Goal: Information Seeking & Learning: Learn about a topic

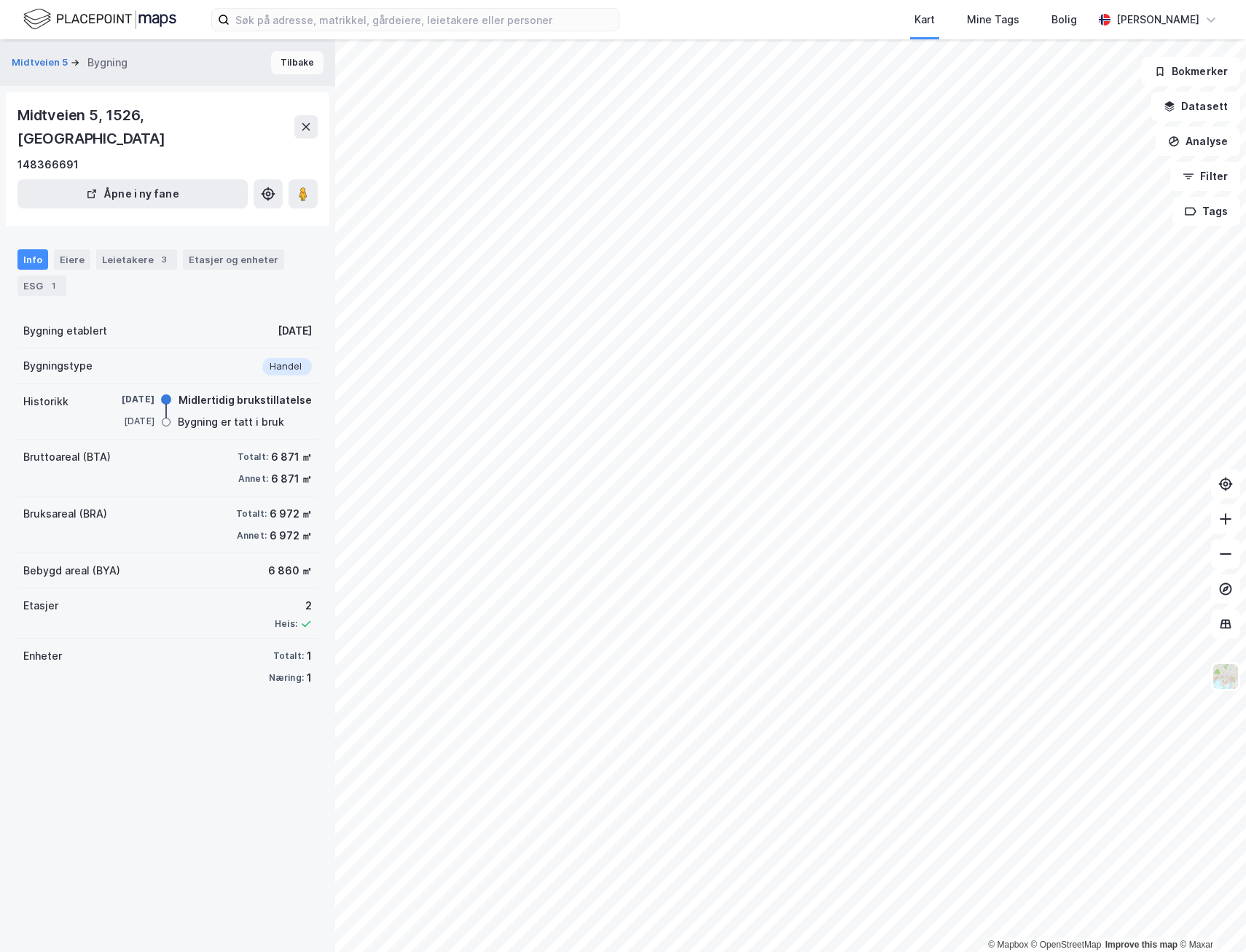
click at [288, 70] on button "Tilbake" at bounding box center [297, 63] width 52 height 23
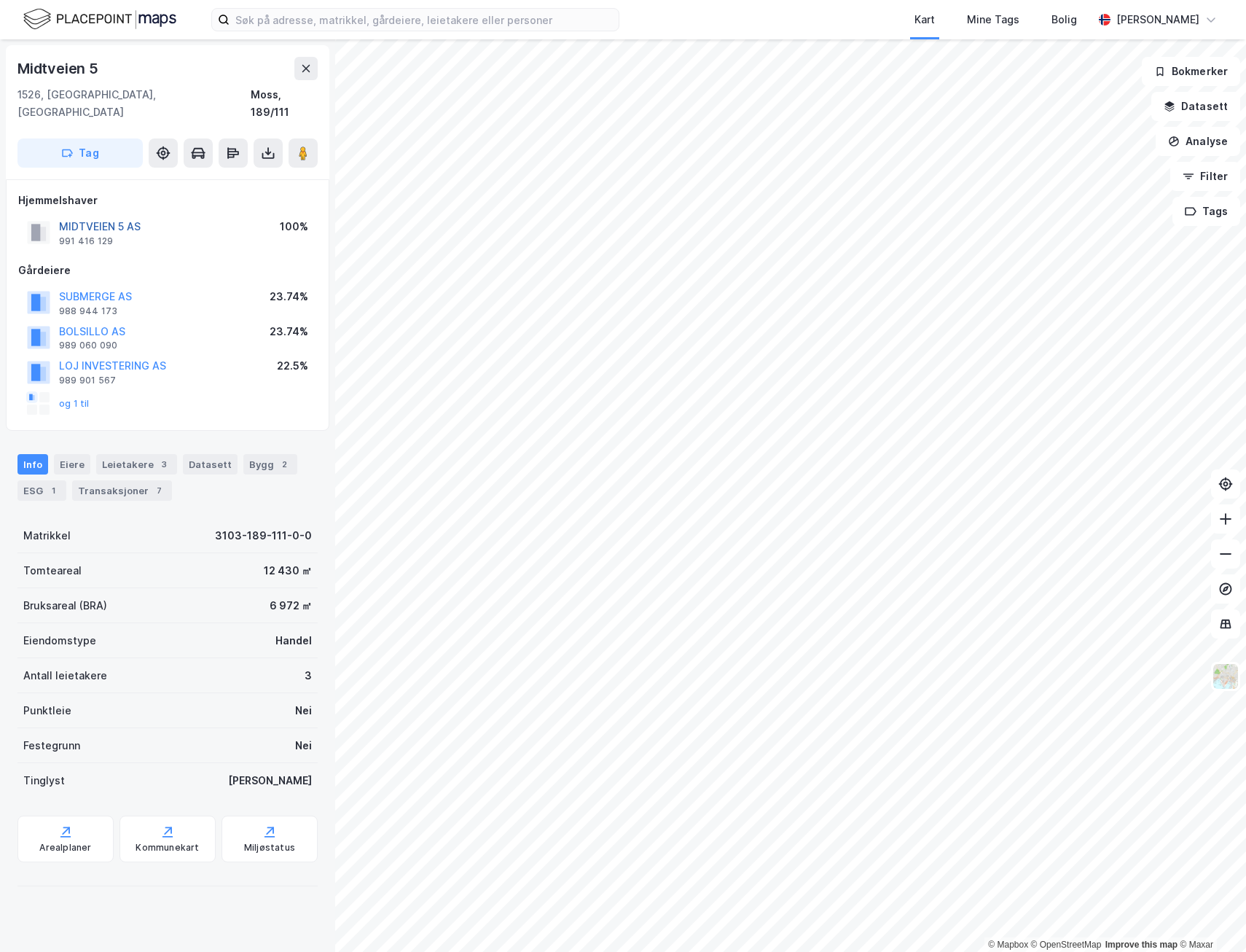
click at [0, 0] on button "MIDTVEIEN 5 AS" at bounding box center [0, 0] width 0 height 0
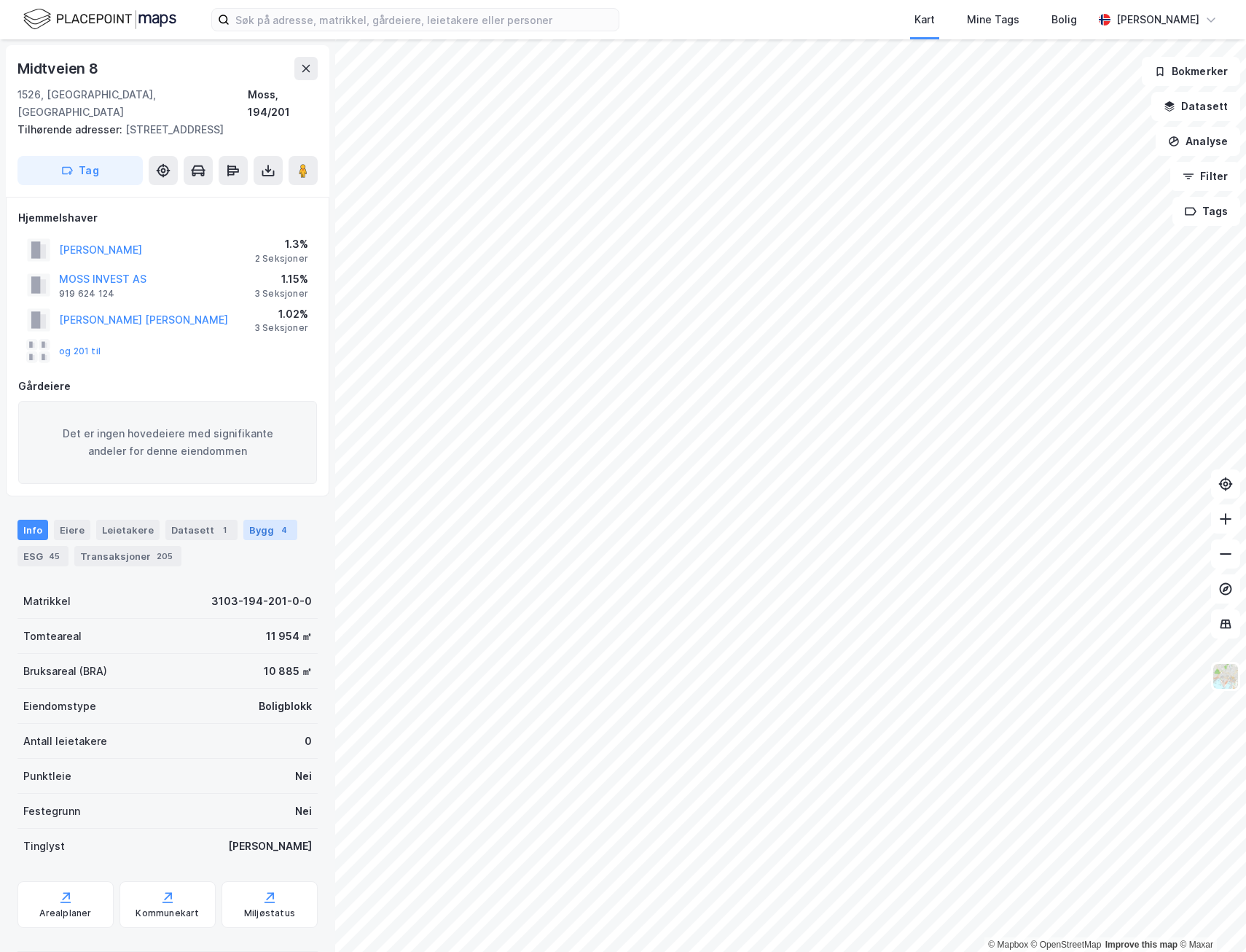
click at [279, 520] on div "Bygg 4" at bounding box center [270, 529] width 54 height 20
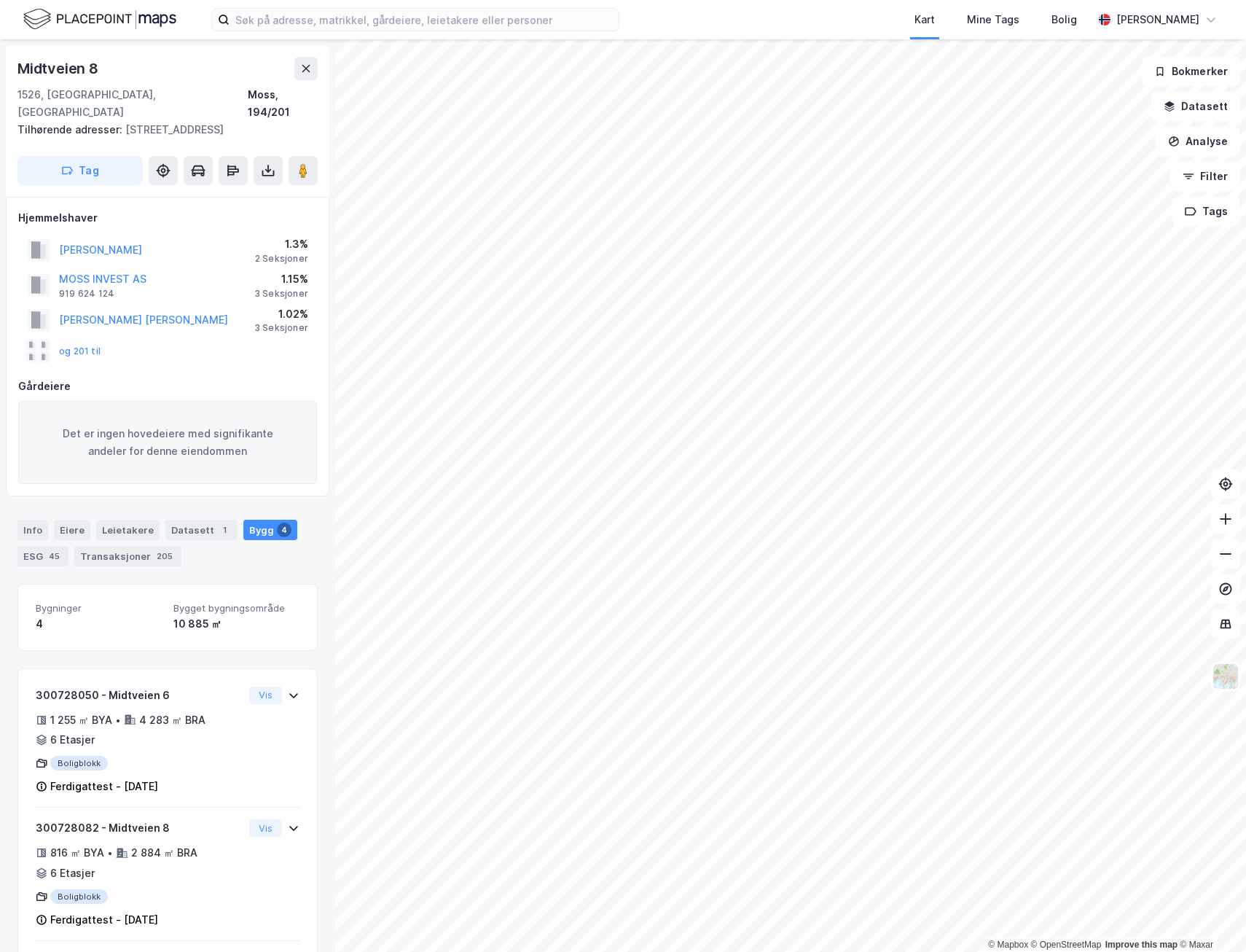
click at [15, 510] on div "Info [PERSON_NAME] Datasett 1 Bygg 4 ESG 45 Transaksjoner 205" at bounding box center [168, 537] width 335 height 70
click at [26, 520] on div "Info" at bounding box center [33, 529] width 30 height 20
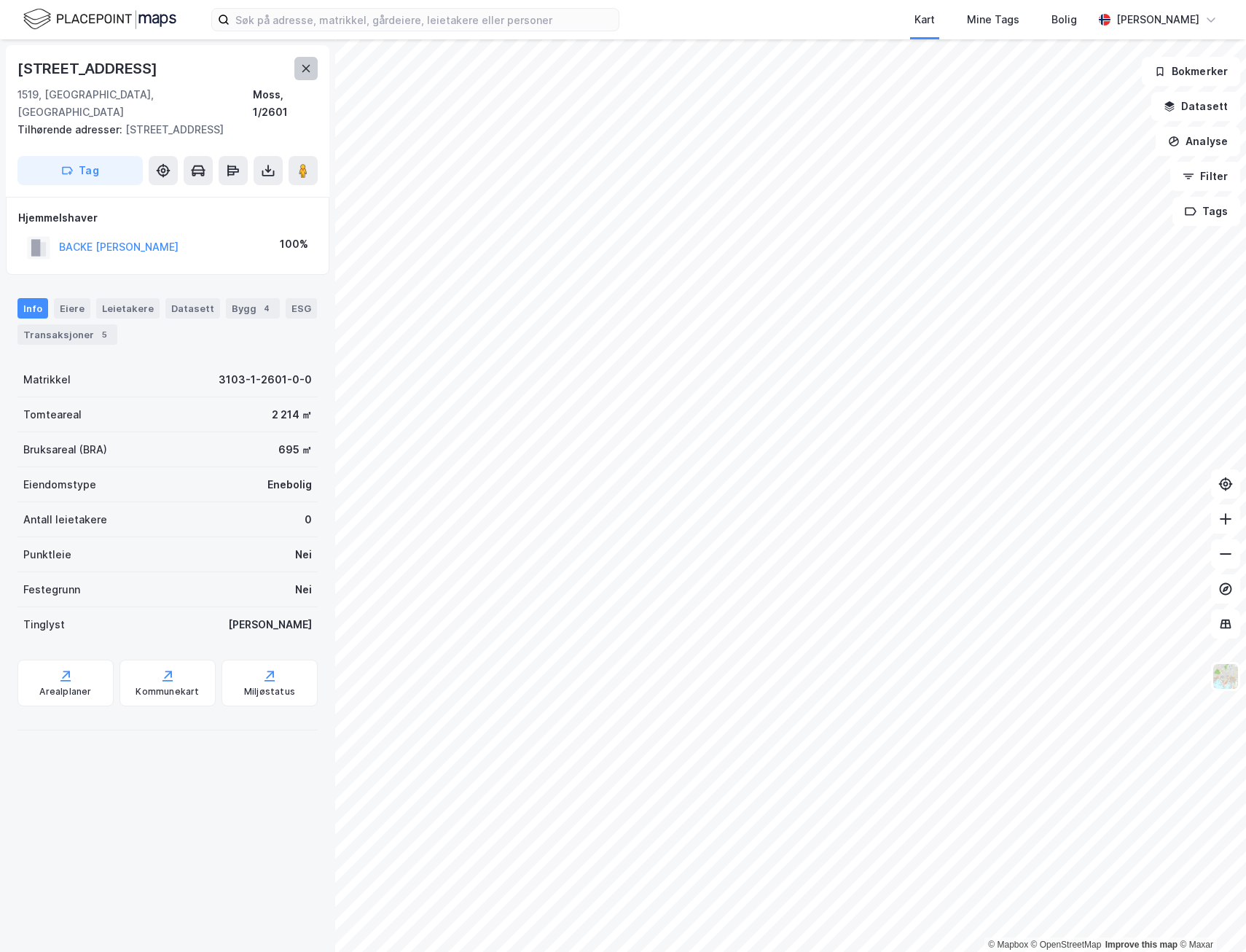
click at [312, 67] on button at bounding box center [305, 68] width 23 height 23
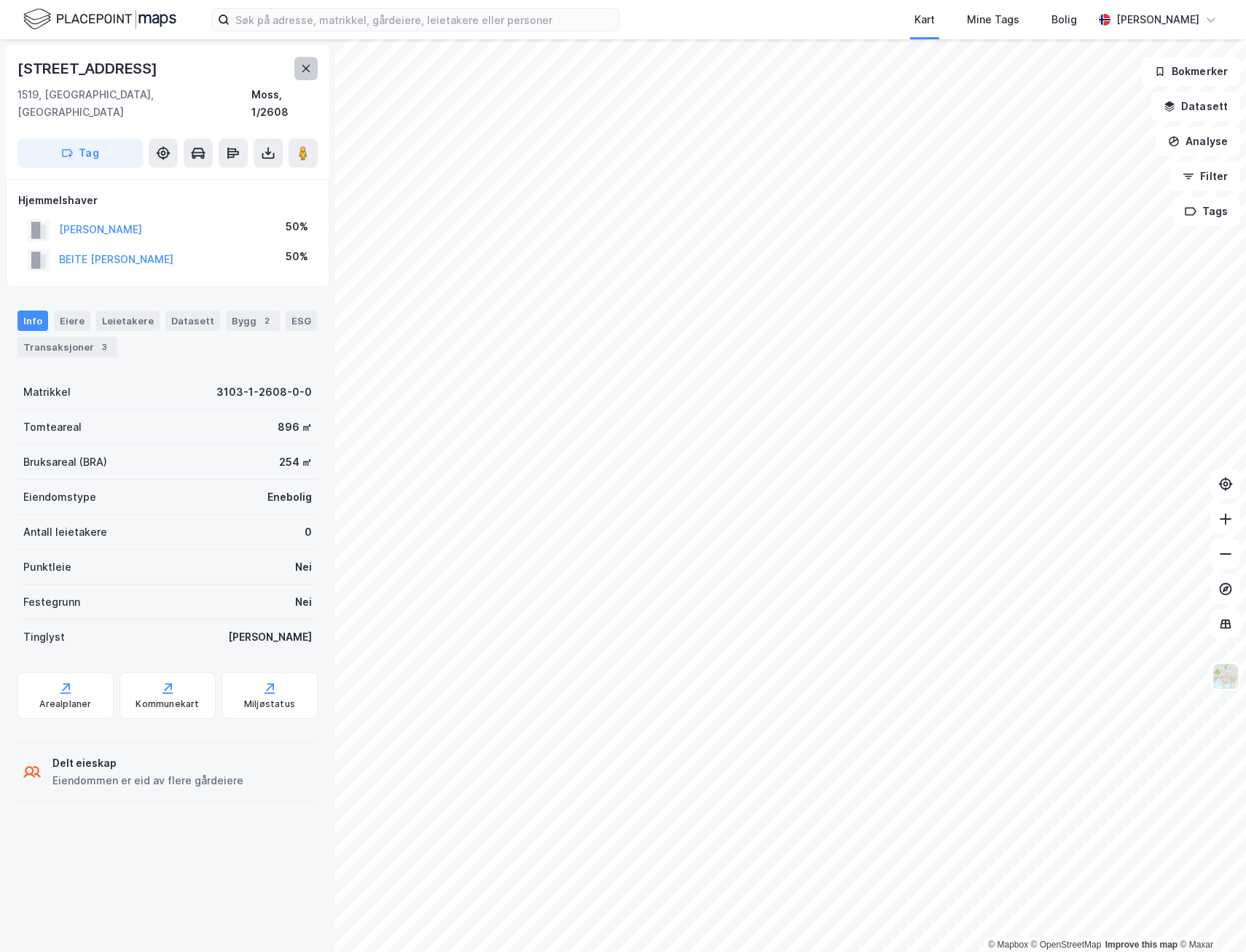
click at [314, 70] on button at bounding box center [305, 68] width 23 height 23
click at [310, 68] on icon at bounding box center [305, 68] width 12 height 12
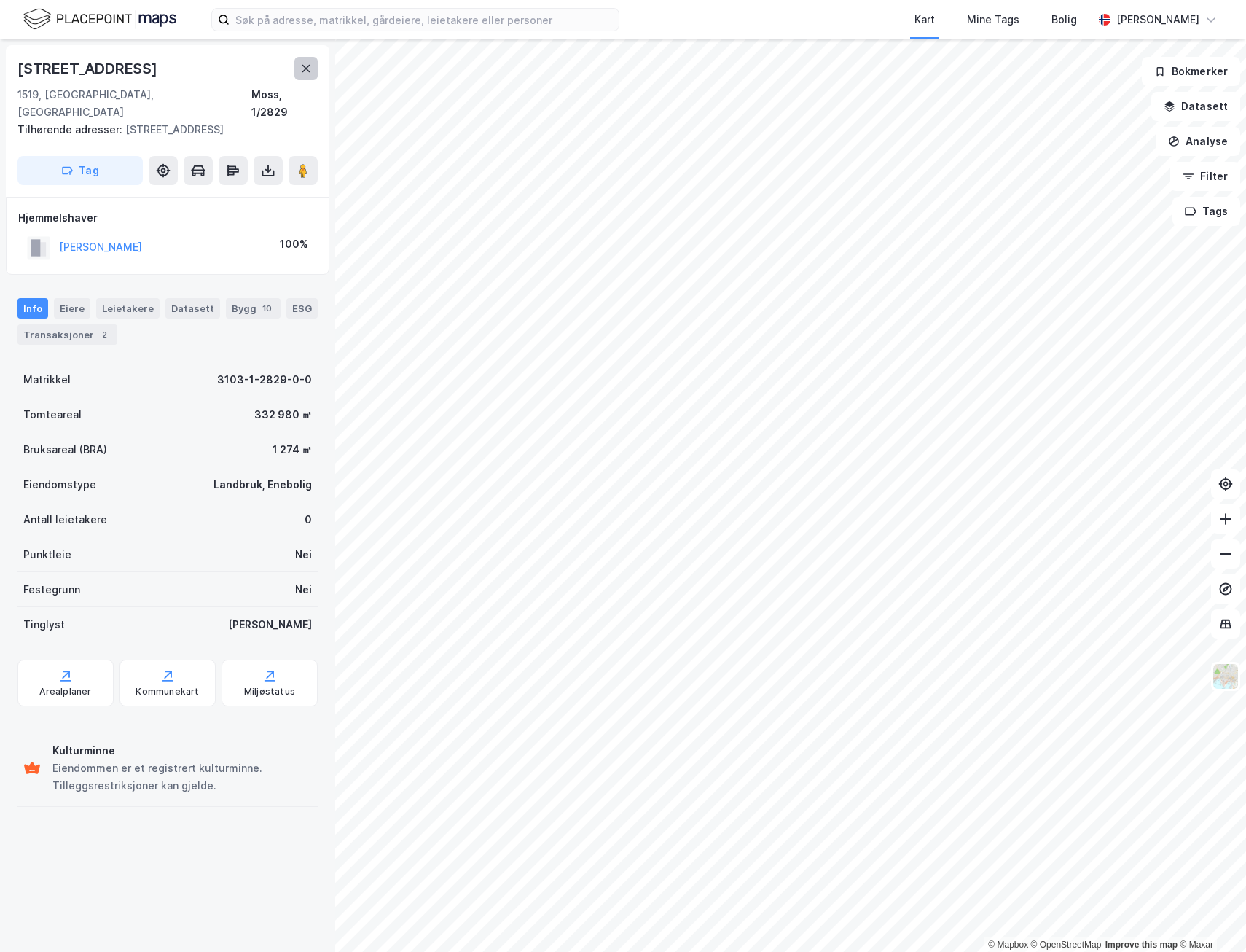
click at [308, 67] on icon at bounding box center [306, 68] width 8 height 7
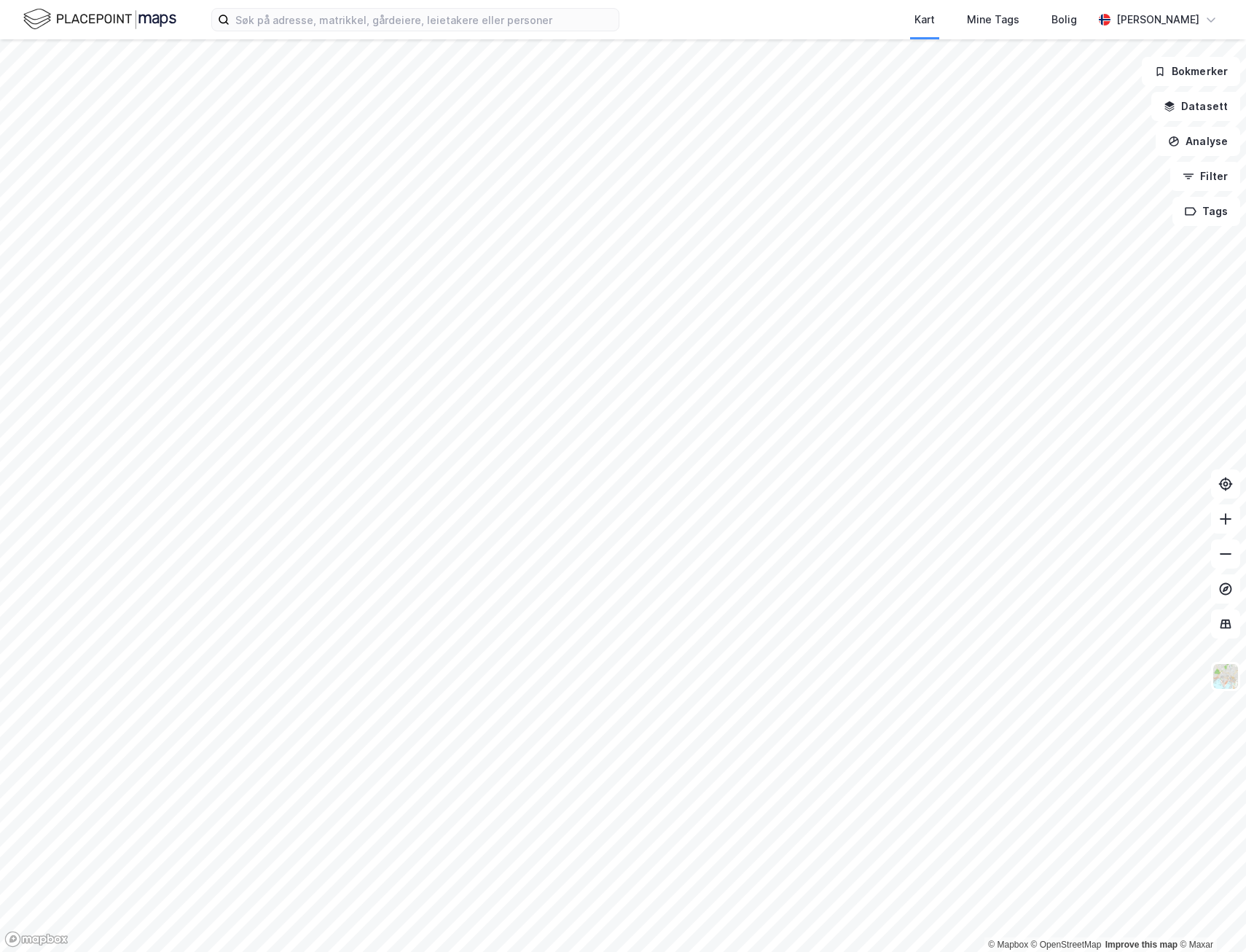
click at [780, 951] on html "Kart Mine Tags Bolig [PERSON_NAME] © Mapbox © OpenStreetMap Improve this map © …" at bounding box center [623, 476] width 1246 height 952
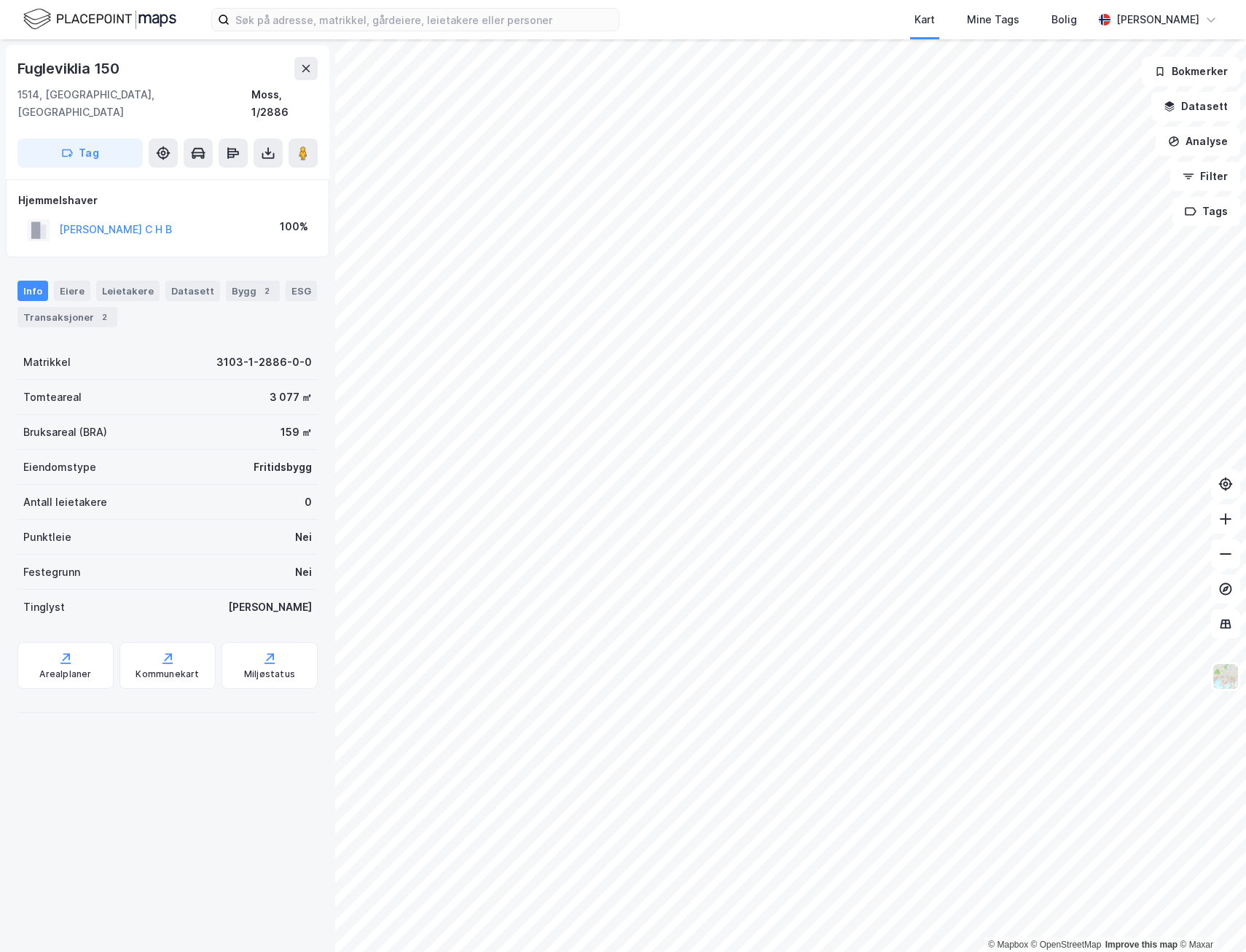
click at [1004, 951] on html "Kart Mine Tags Bolig [PERSON_NAME] © Mapbox © OpenStreetMap Improve this map © …" at bounding box center [623, 476] width 1246 height 952
click at [83, 307] on div "Transaksjoner 2" at bounding box center [67, 317] width 100 height 20
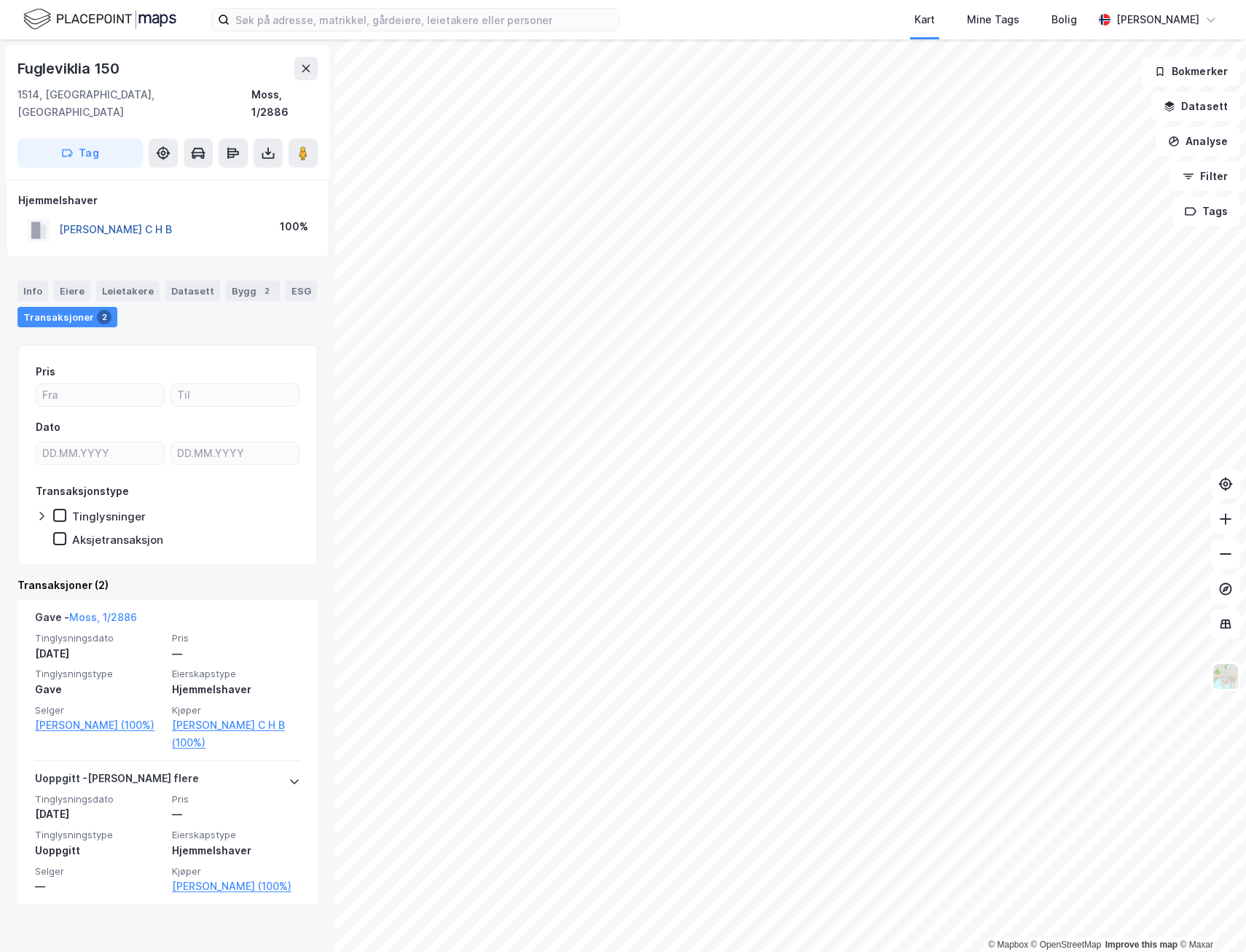
click at [0, 0] on button "[PERSON_NAME] C H B" at bounding box center [0, 0] width 0 height 0
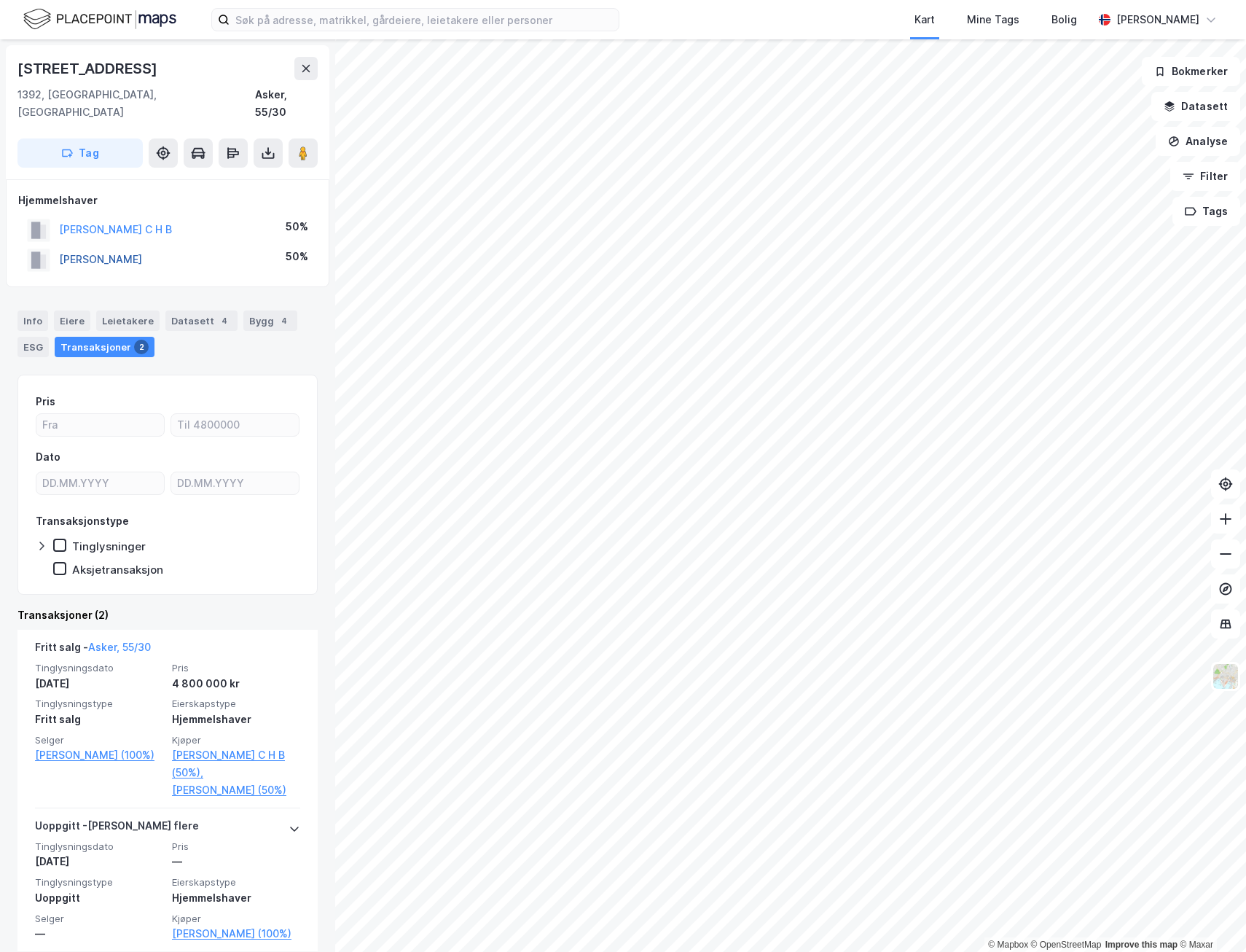
click at [0, 0] on button "[PERSON_NAME]" at bounding box center [0, 0] width 0 height 0
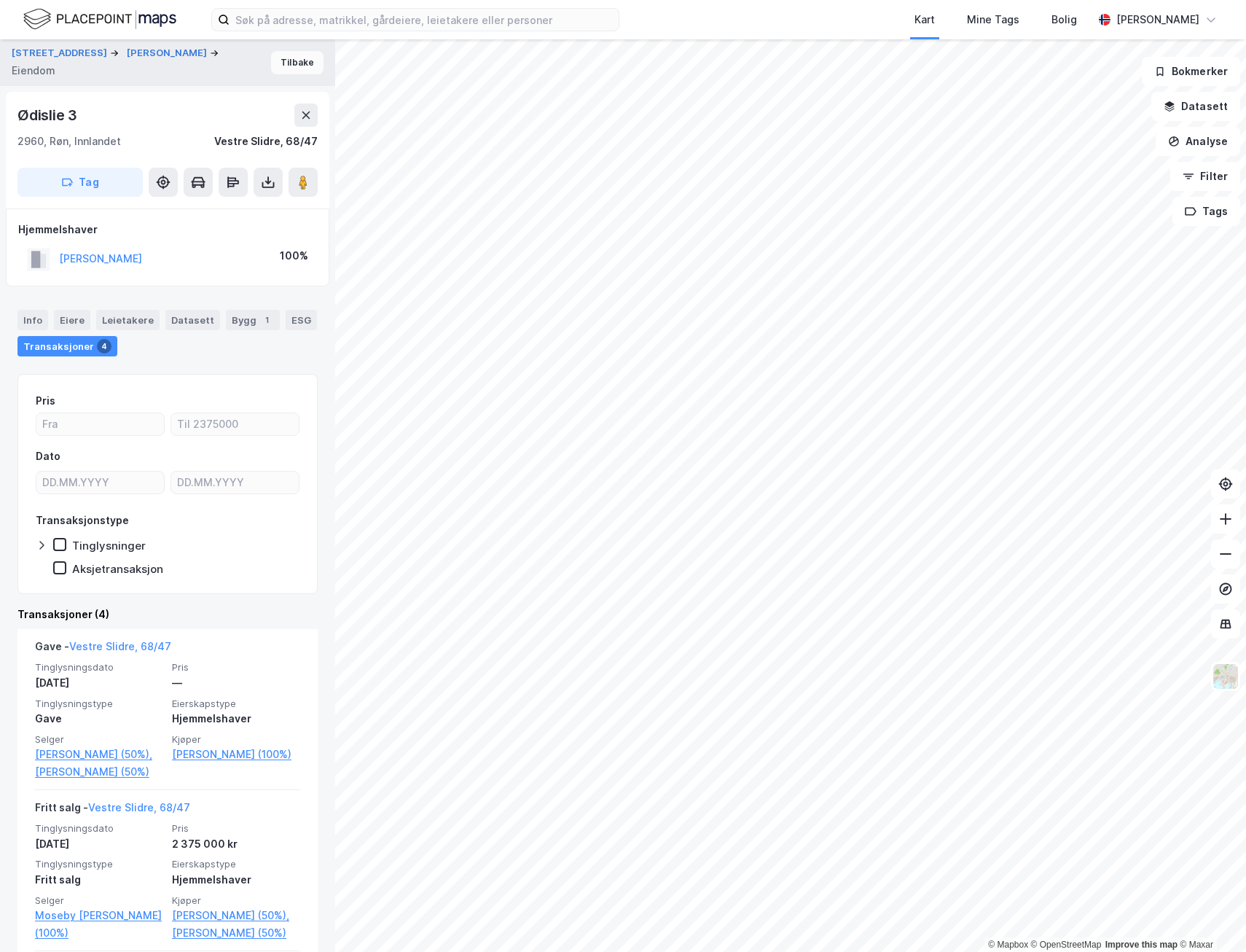
click at [275, 69] on button "Tilbake" at bounding box center [297, 63] width 52 height 23
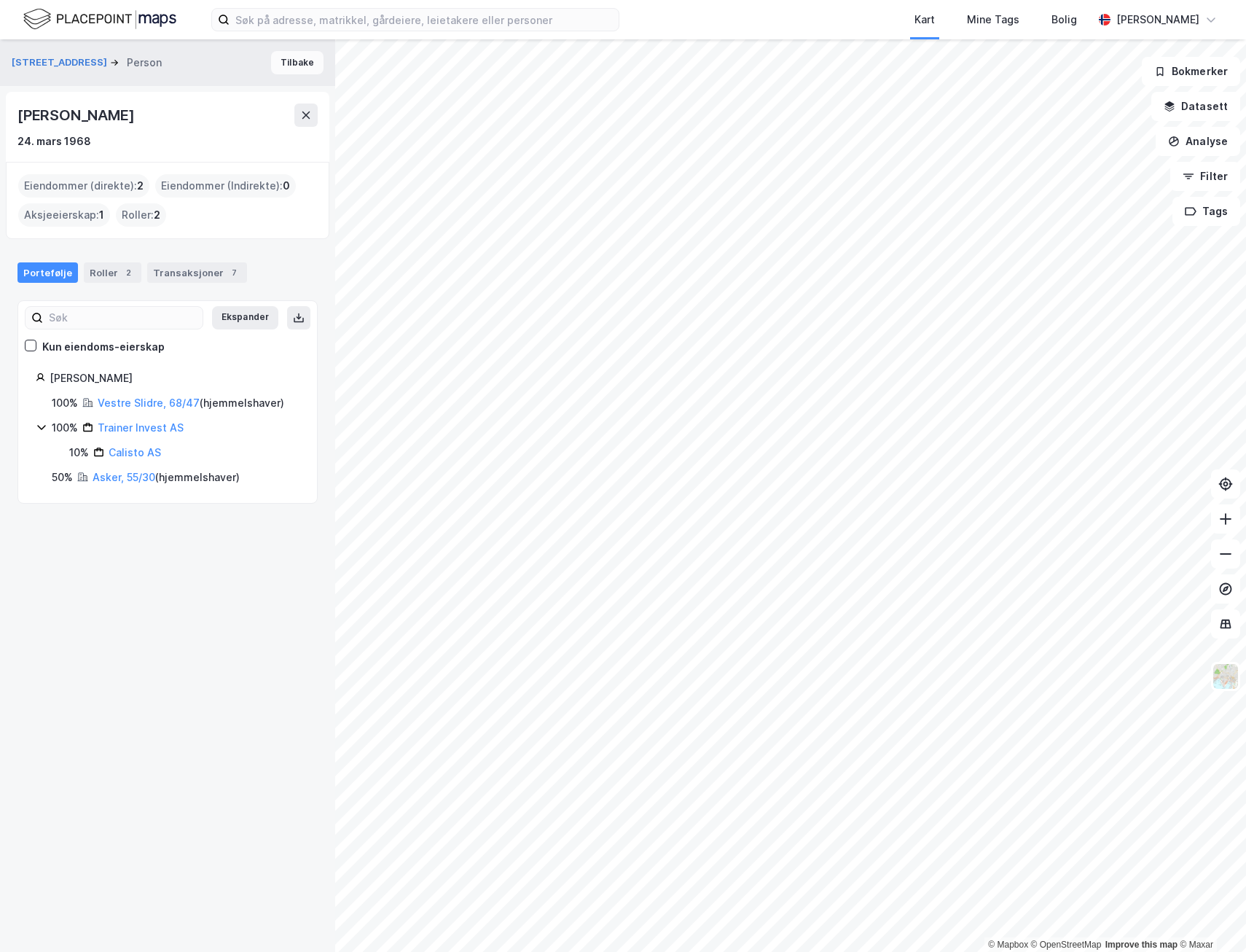
click at [300, 65] on button "Tilbake" at bounding box center [297, 63] width 52 height 23
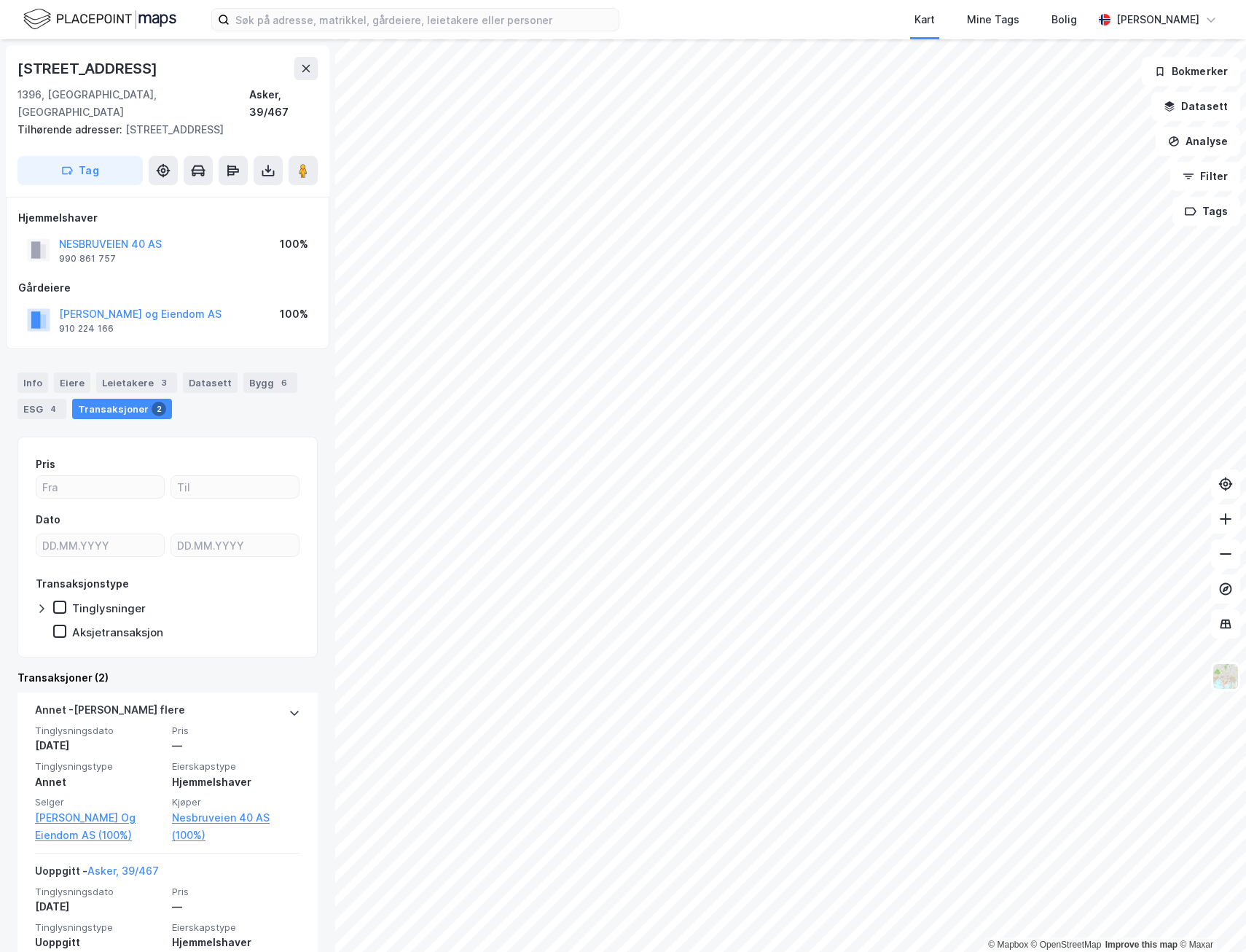
click at [243, 585] on div "© Mapbox © OpenStreetMap Improve this map © Maxar [STREET_ADDRESS] 1396, [GEOGR…" at bounding box center [623, 496] width 1246 height 913
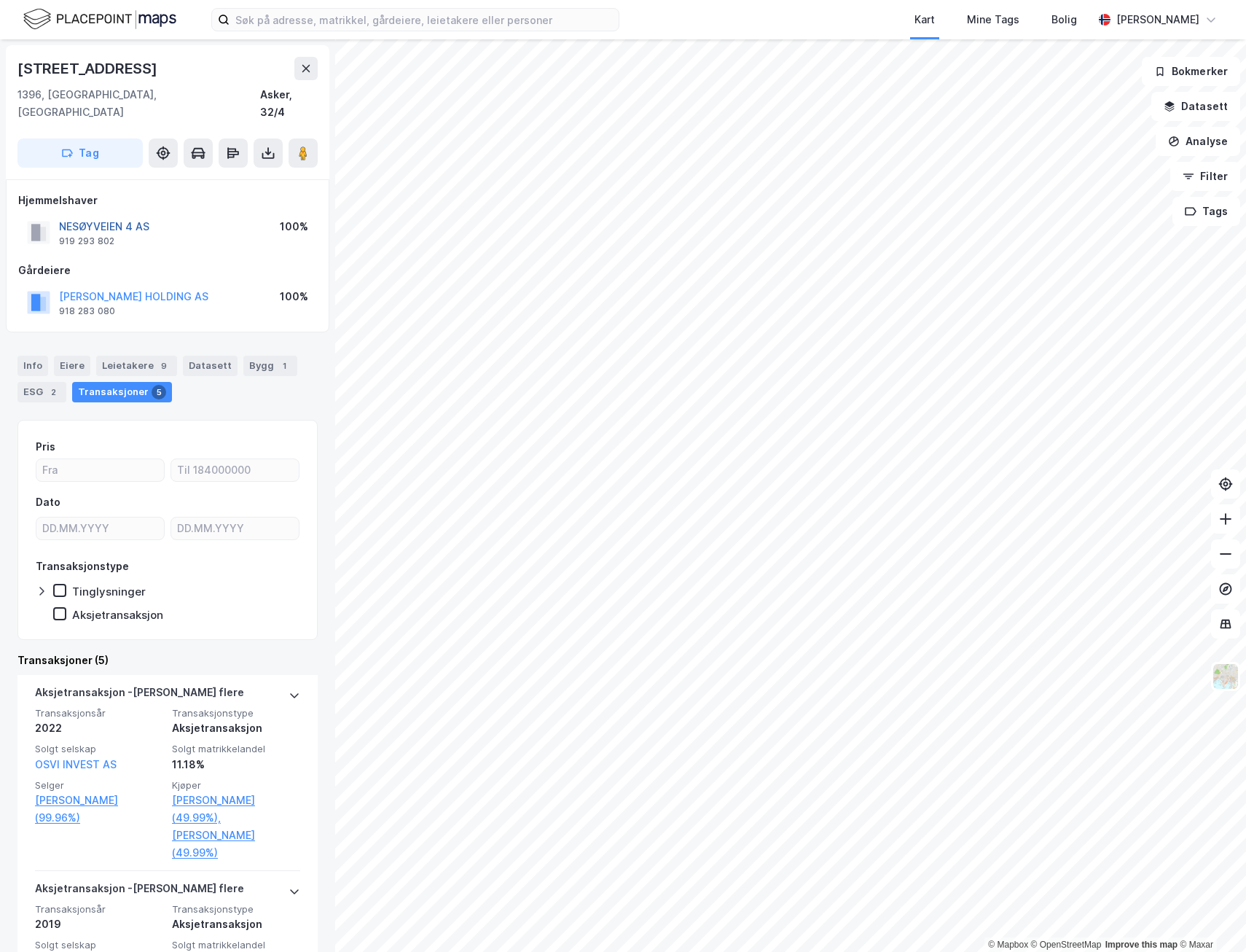
click at [0, 0] on button "NESØYVEIEN 4 AS" at bounding box center [0, 0] width 0 height 0
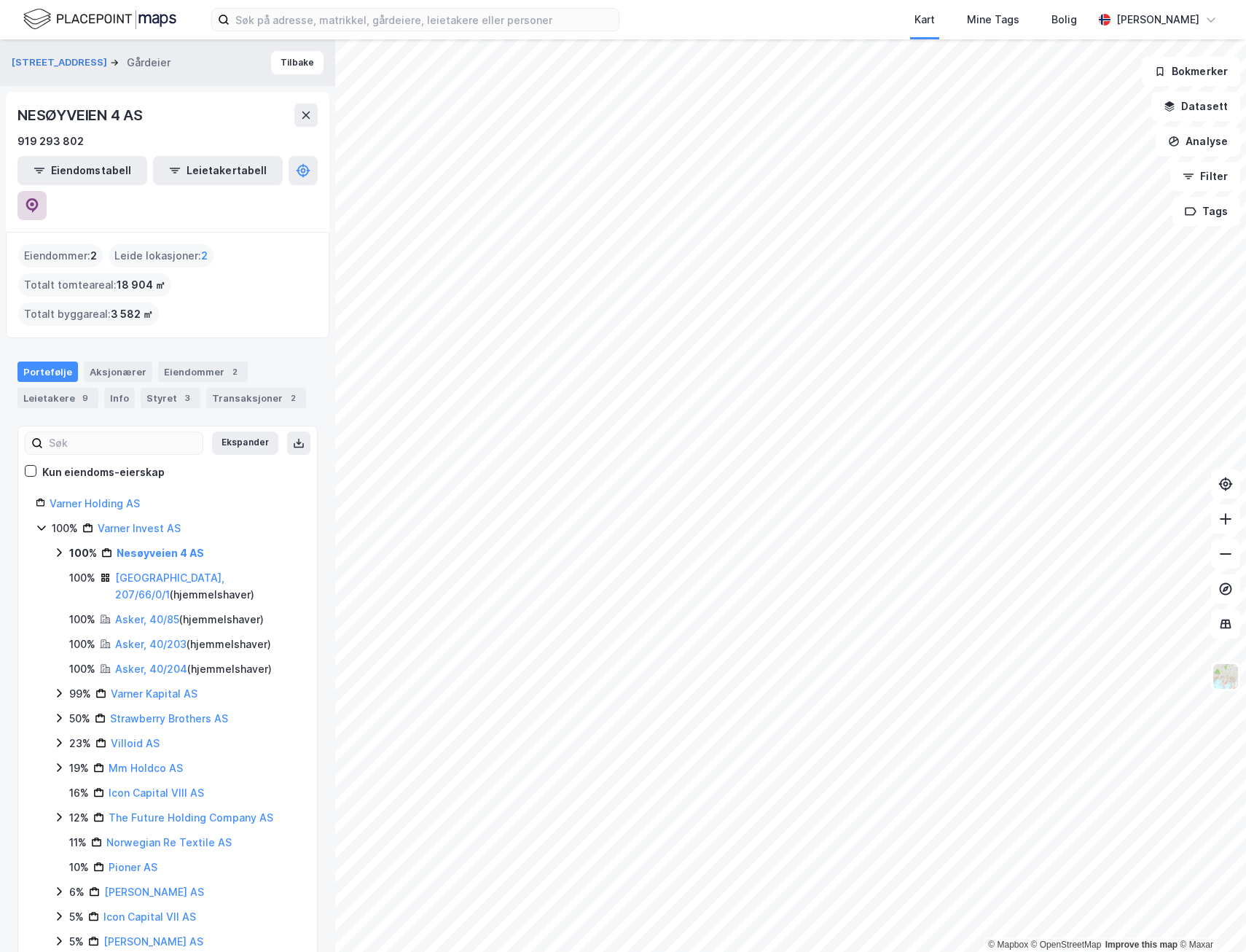
click at [47, 191] on button at bounding box center [32, 205] width 29 height 29
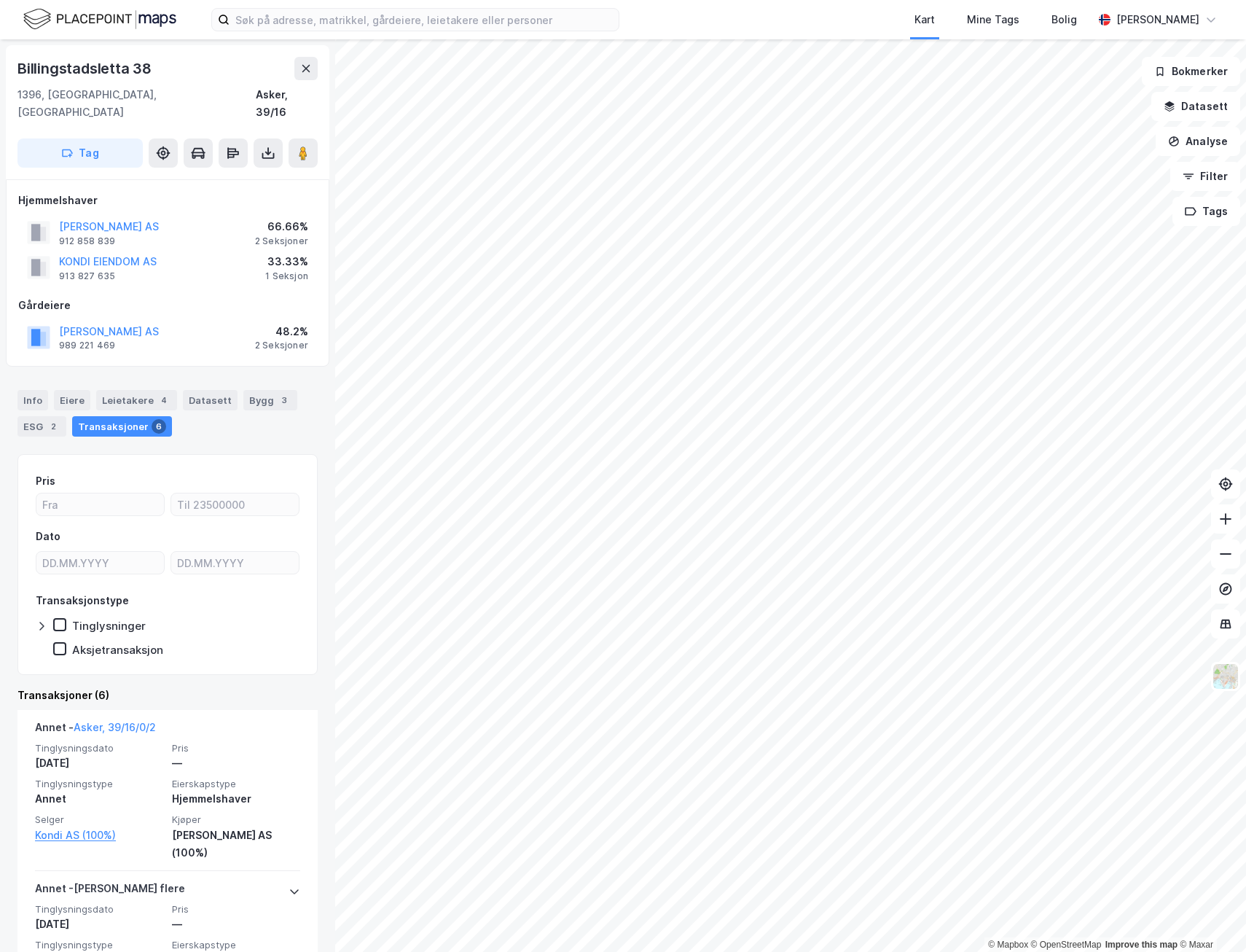
click at [715, 951] on html "Kart Mine Tags Bolig [PERSON_NAME] © Mapbox © OpenStreetMap Improve this map © …" at bounding box center [623, 476] width 1246 height 952
click at [252, 378] on div "© Mapbox © OpenStreetMap Improve this map © [PERSON_NAME] 38 1396, [GEOGRAPHIC_…" at bounding box center [623, 496] width 1246 height 913
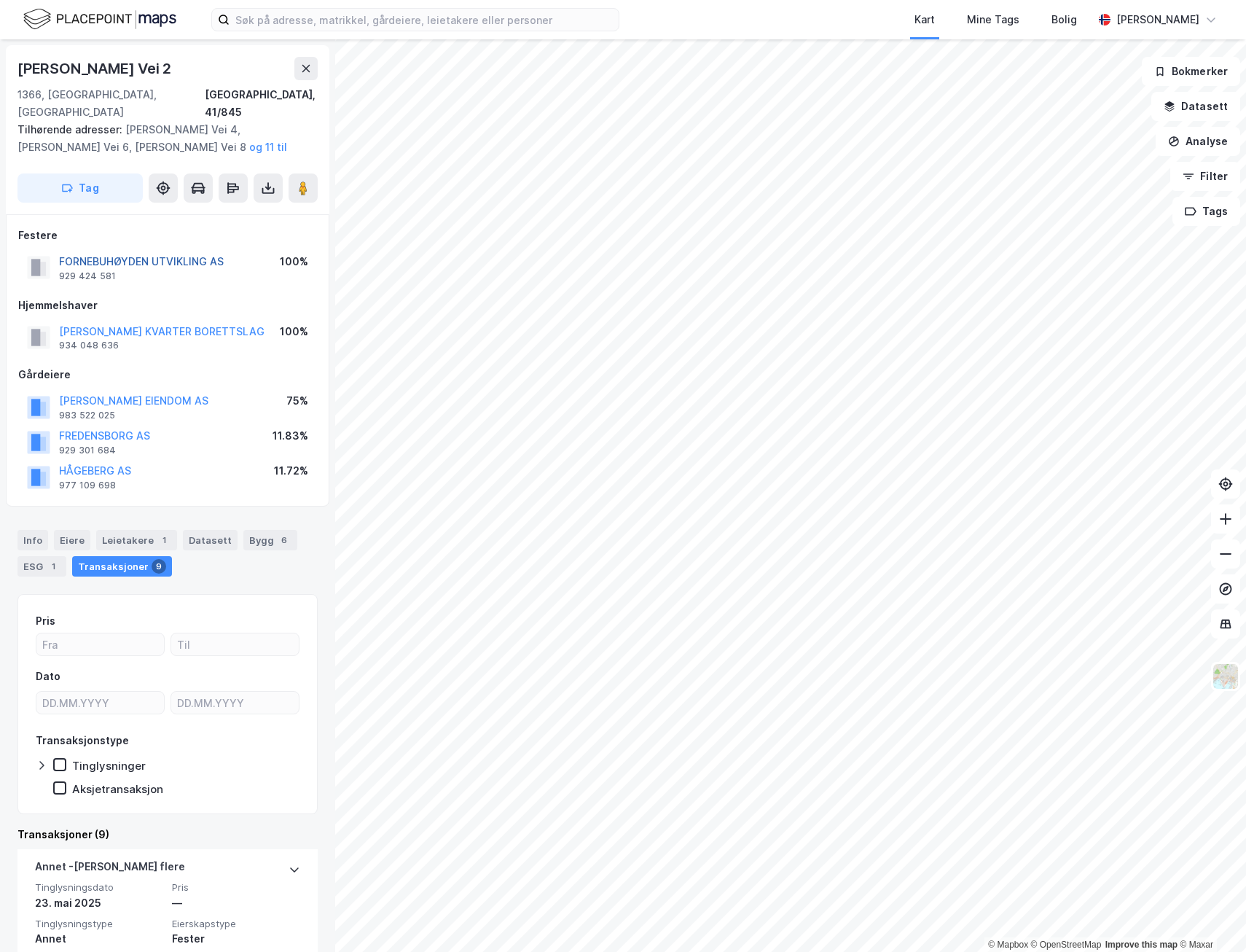
click at [0, 0] on button "FORNEBUHØYDEN UTVIKLING AS" at bounding box center [0, 0] width 0 height 0
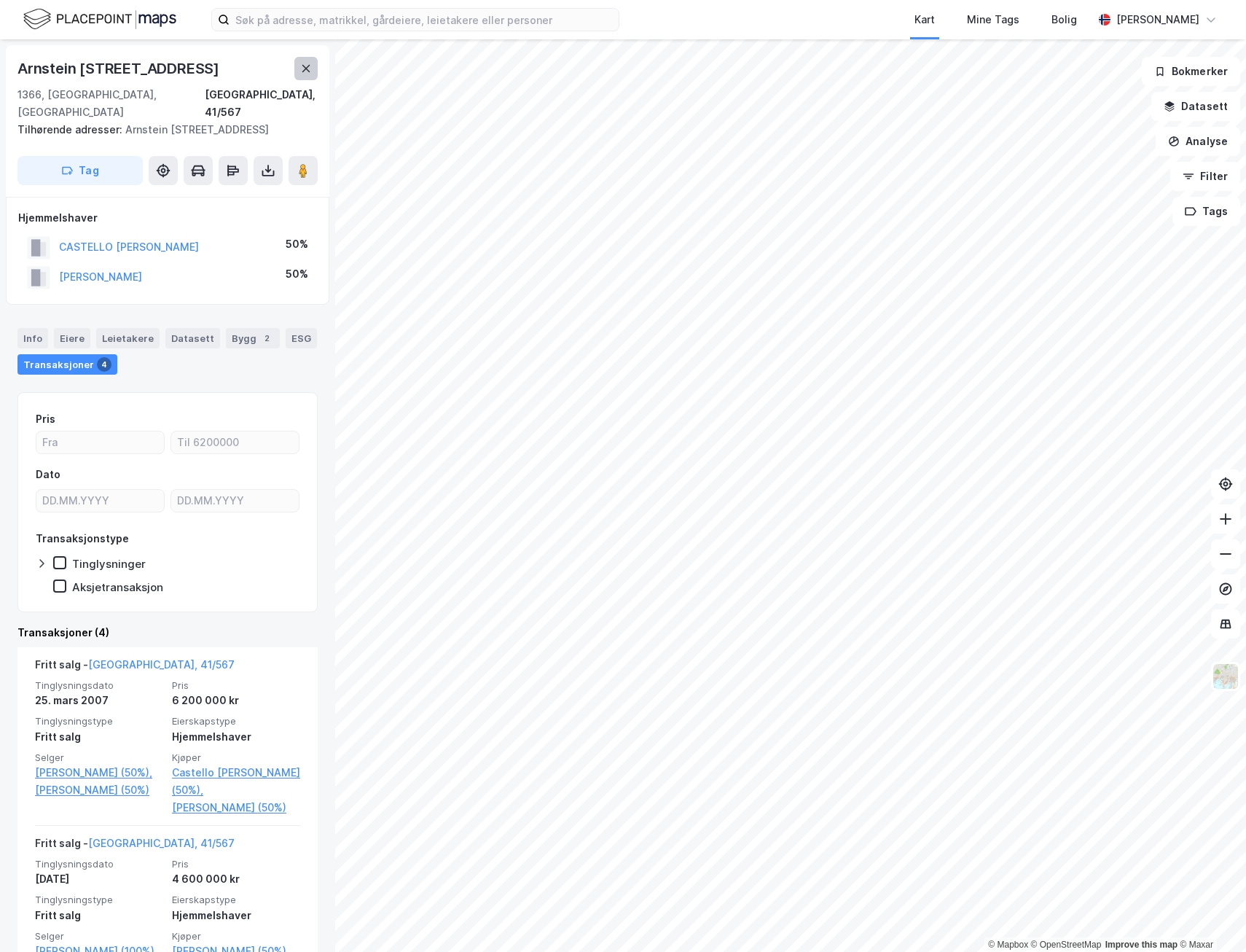
click at [301, 59] on button at bounding box center [305, 68] width 23 height 23
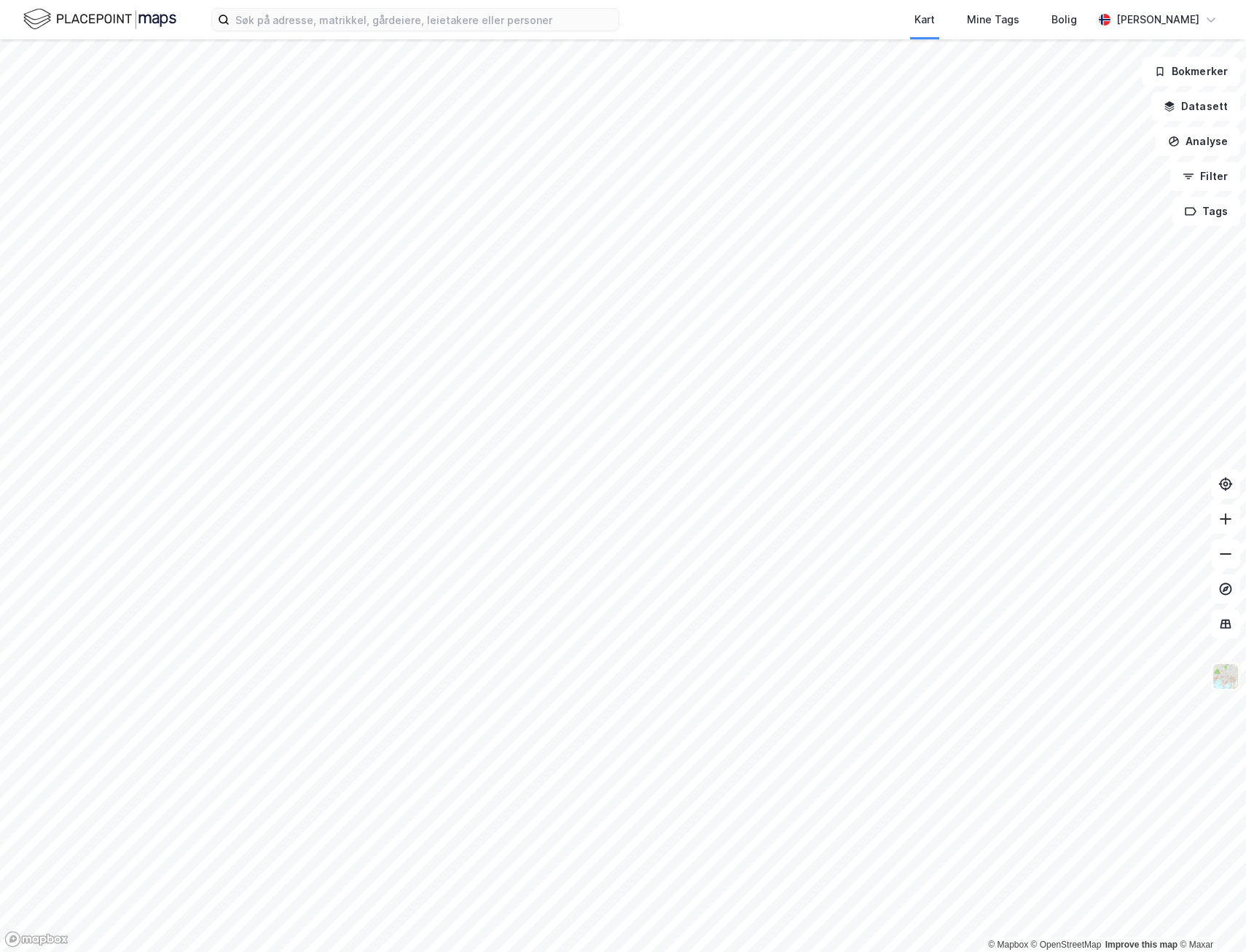
click at [1220, 681] on img at bounding box center [1226, 676] width 28 height 28
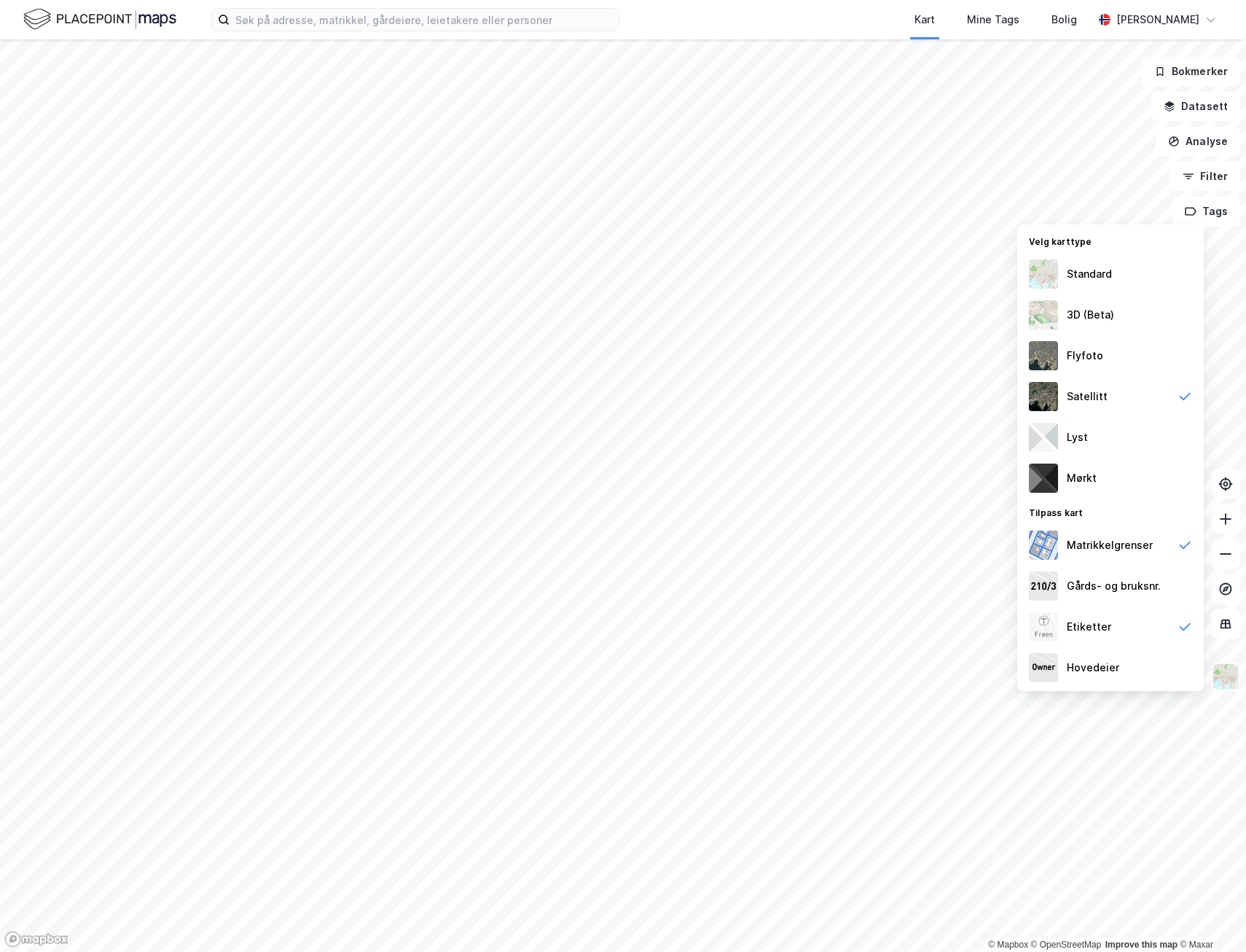
click at [1231, 678] on img at bounding box center [1226, 676] width 28 height 28
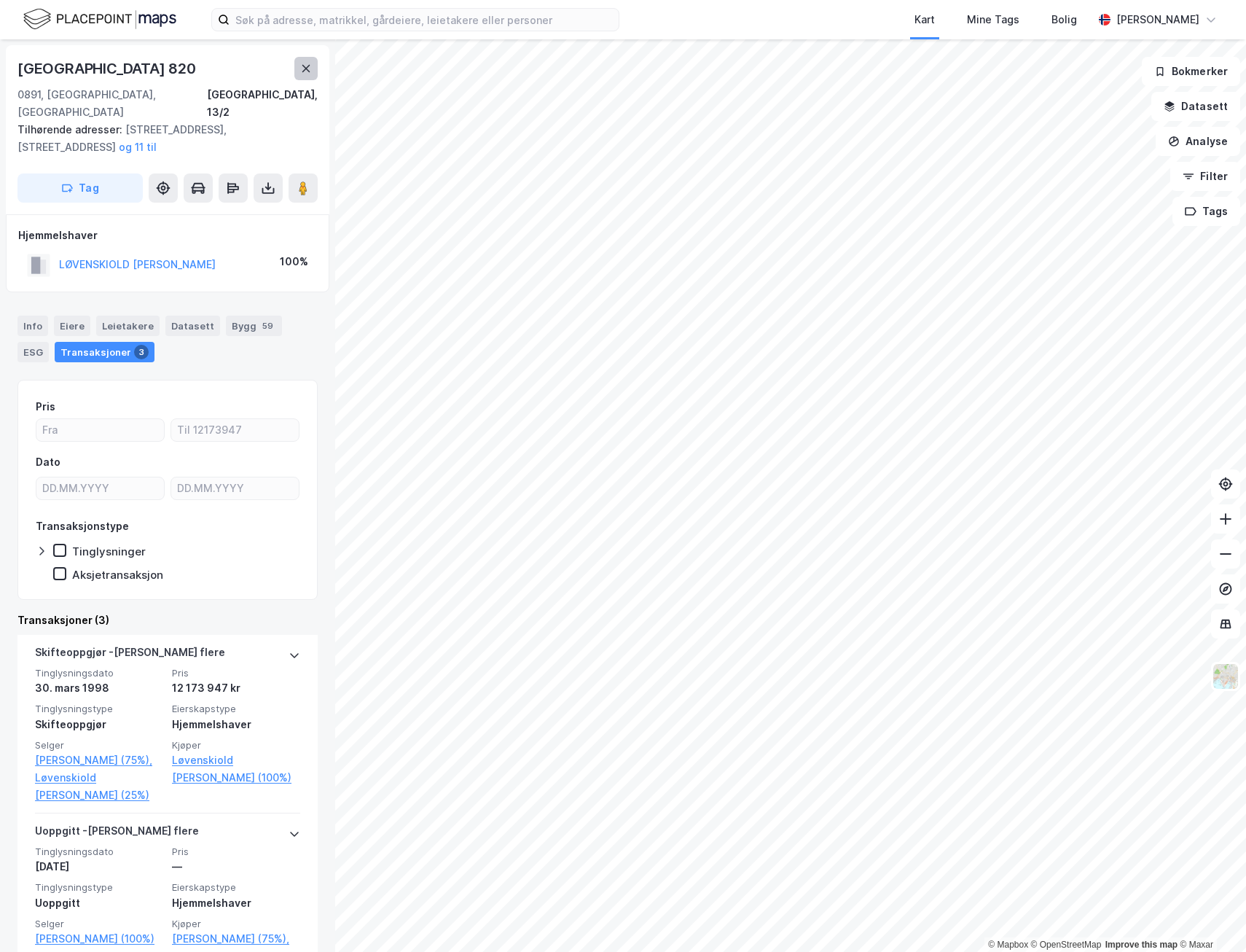
click at [305, 68] on icon at bounding box center [306, 68] width 8 height 7
